Goal: Transaction & Acquisition: Book appointment/travel/reservation

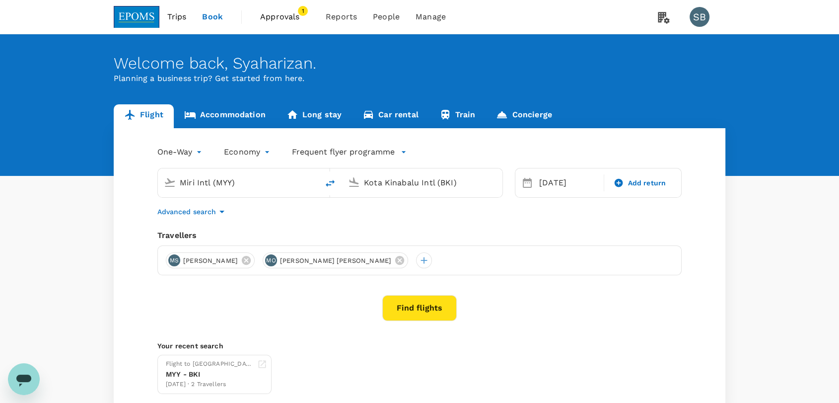
click at [285, 13] on span "Approvals" at bounding box center [285, 17] width 50 height 12
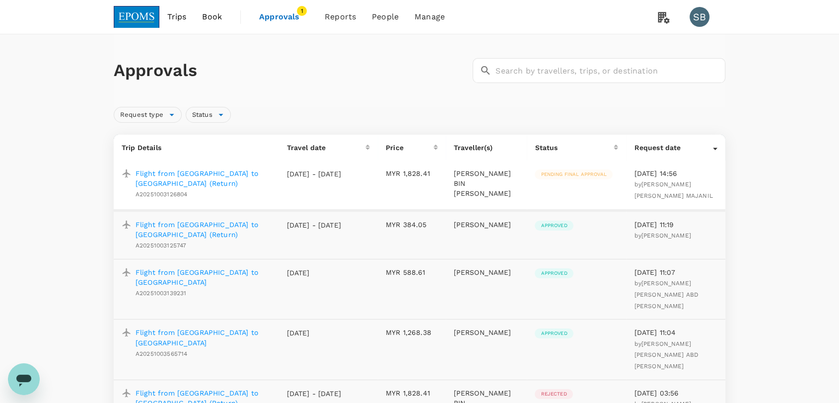
click at [152, 220] on p "Flight from [GEOGRAPHIC_DATA] to [GEOGRAPHIC_DATA] (Return)" at bounding box center [203, 229] width 135 height 20
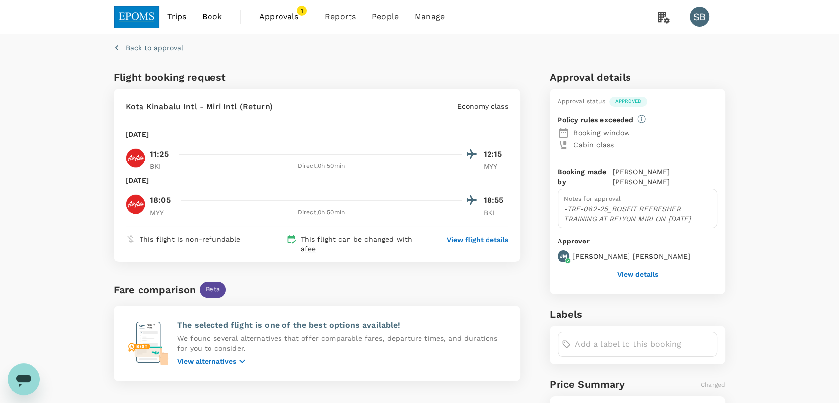
click at [473, 237] on p "View flight details" at bounding box center [478, 239] width 62 height 10
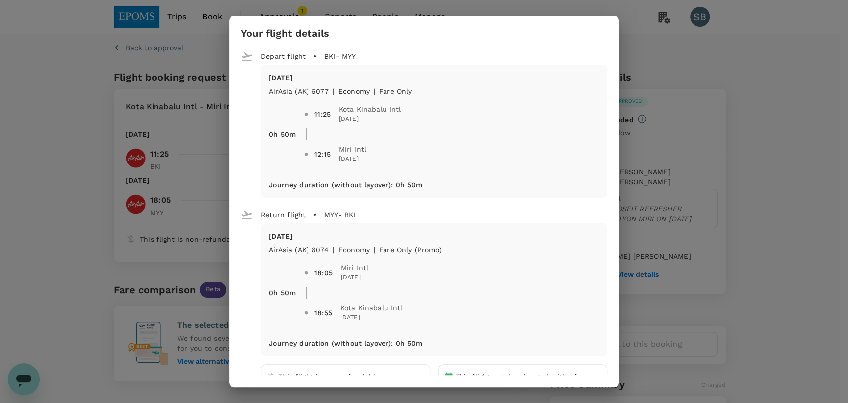
click at [801, 100] on div "Your flight details Depart flight BKI - MYY [DATE] AirAsia ([GEOGRAPHIC_DATA]) …" at bounding box center [424, 201] width 848 height 403
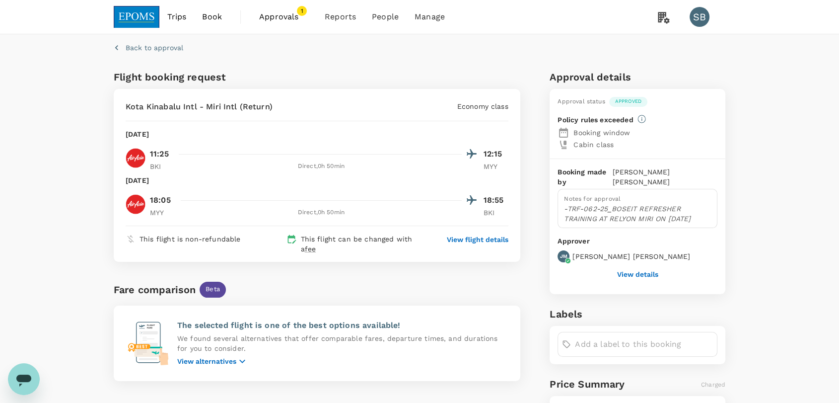
click at [634, 270] on button "View details" at bounding box center [637, 274] width 41 height 8
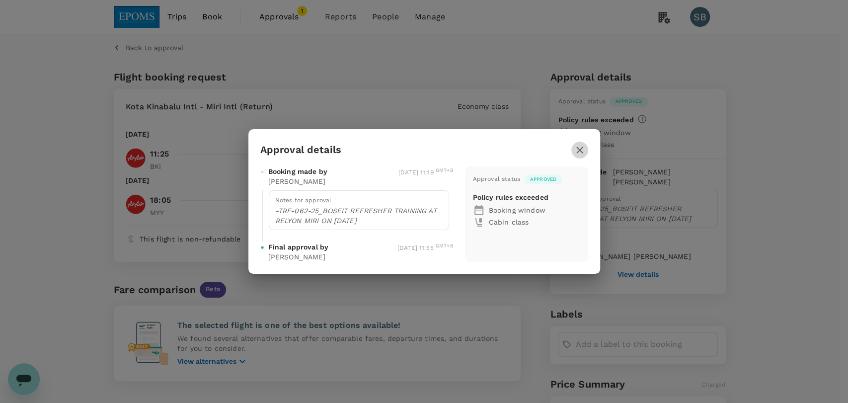
click at [583, 150] on icon "button" at bounding box center [579, 150] width 12 height 12
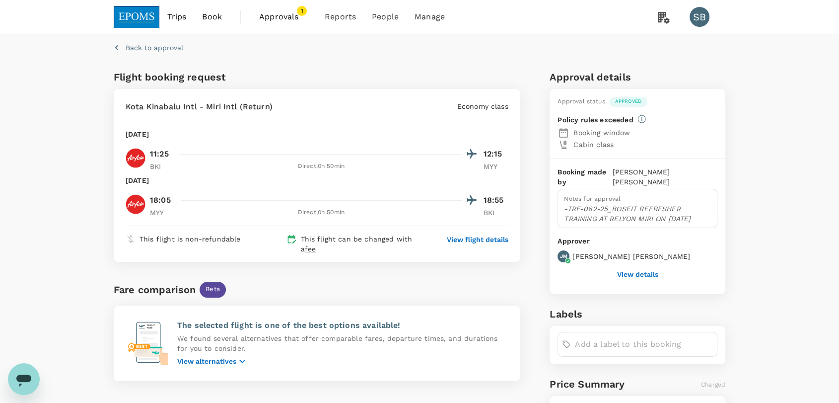
click at [270, 20] on span "Approvals" at bounding box center [284, 17] width 50 height 12
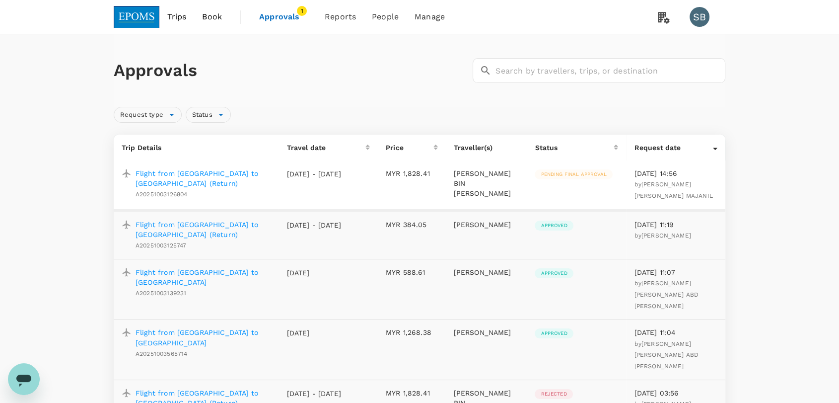
click at [224, 273] on p "Flight from [GEOGRAPHIC_DATA] to [GEOGRAPHIC_DATA]" at bounding box center [203, 277] width 135 height 20
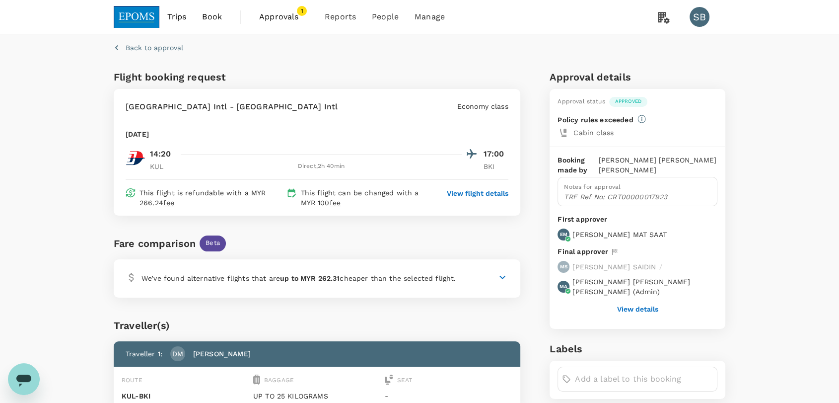
click at [648, 306] on button "View details" at bounding box center [637, 309] width 41 height 8
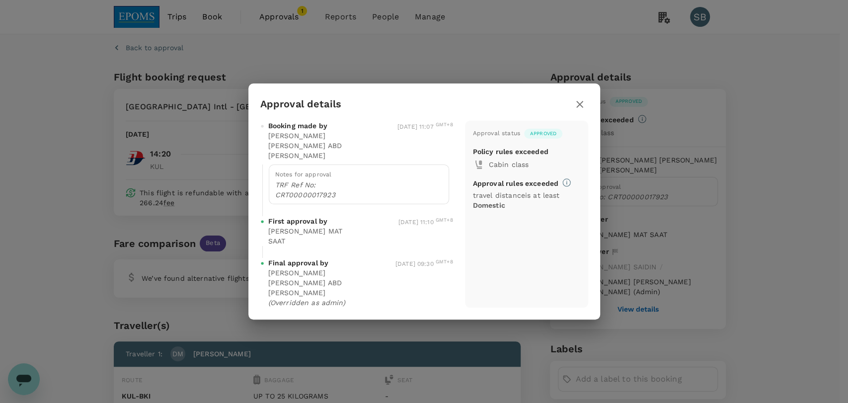
click at [579, 110] on icon "button" at bounding box center [579, 104] width 12 height 12
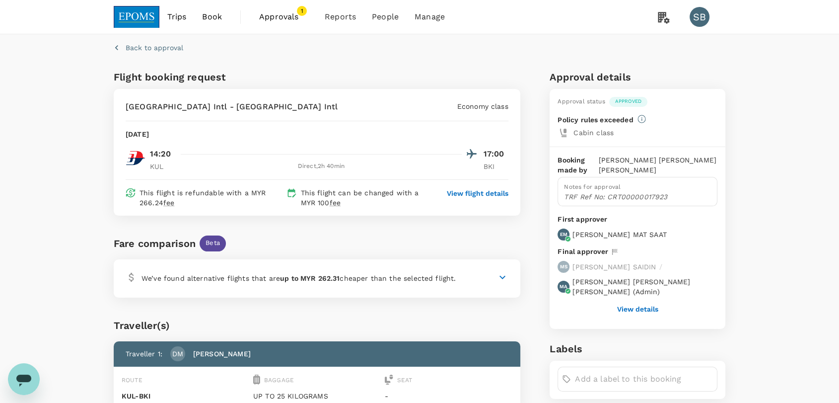
click at [133, 13] on img at bounding box center [137, 17] width 46 height 22
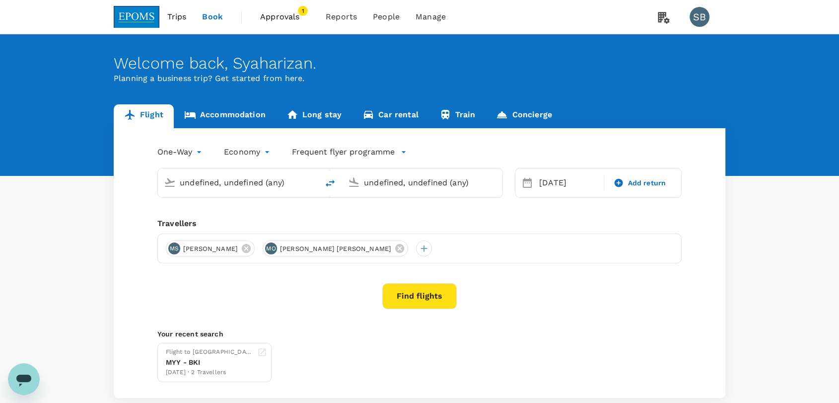
type input "Miri Intl (MYY)"
type input "Kota Kinabalu Intl (BKI)"
type input "Miri Intl (MYY)"
type input "Kota Kinabalu Intl (BKI)"
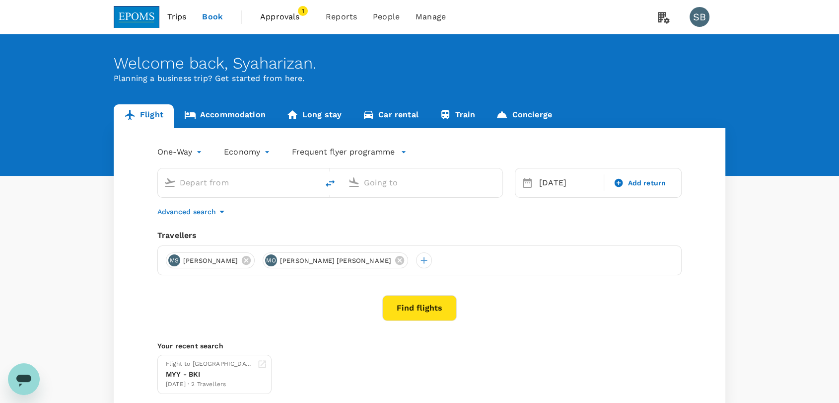
type input "Miri Intl (MYY)"
type input "Kota Kinabalu Intl (BKI)"
